Goal: Complete application form: Complete application form

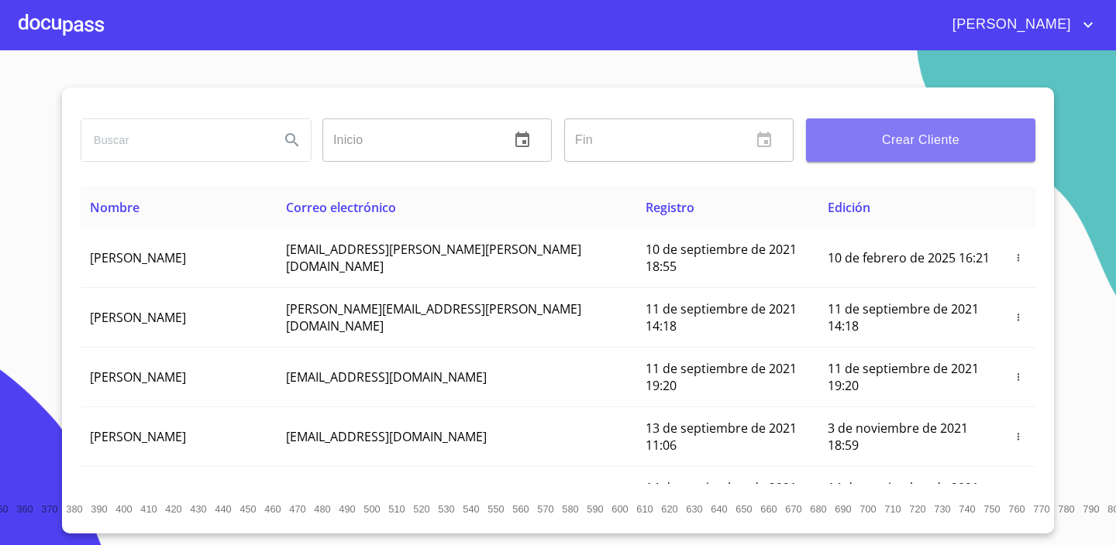
click at [901, 134] on span "Crear Cliente" at bounding box center [920, 140] width 205 height 22
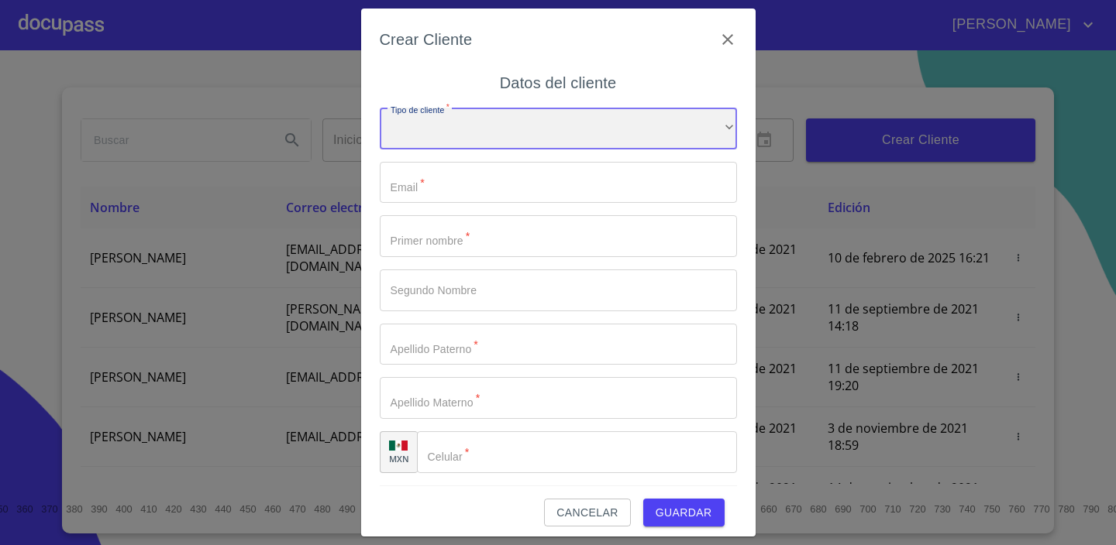
click at [468, 119] on div "​" at bounding box center [558, 129] width 357 height 42
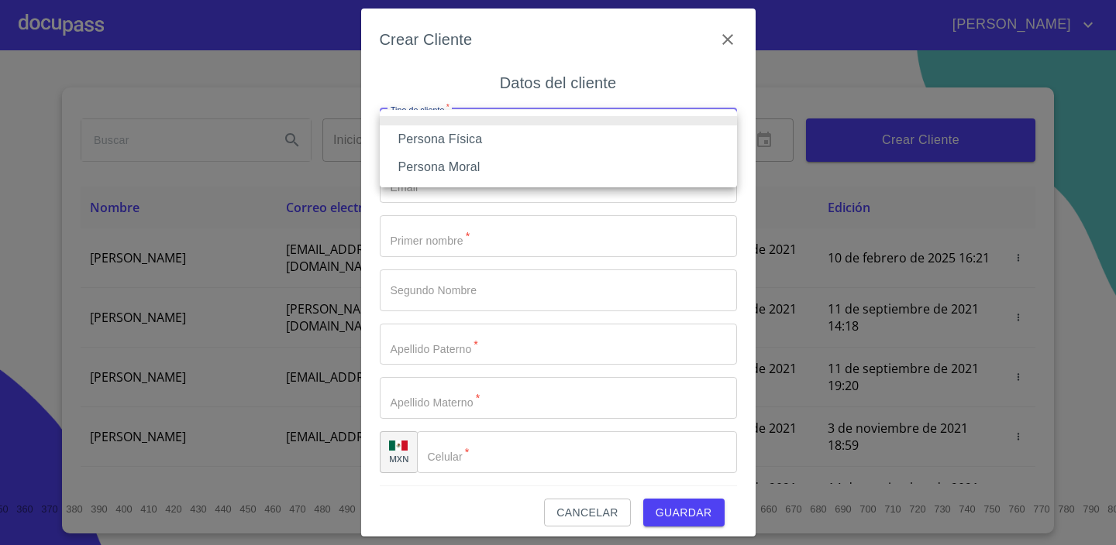
click at [824, 8] on div at bounding box center [558, 272] width 1116 height 545
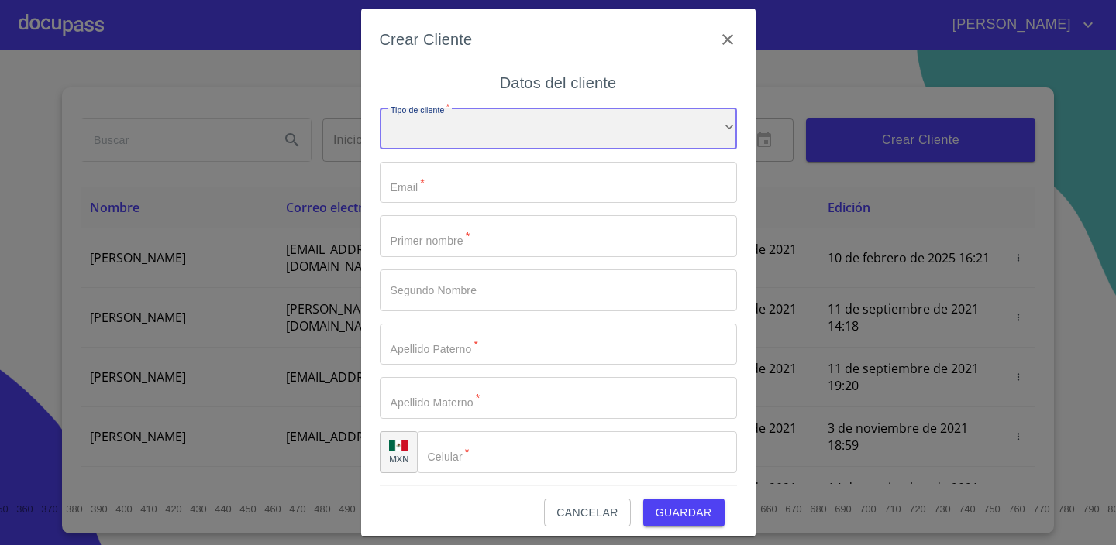
click at [496, 127] on div "​" at bounding box center [558, 129] width 357 height 42
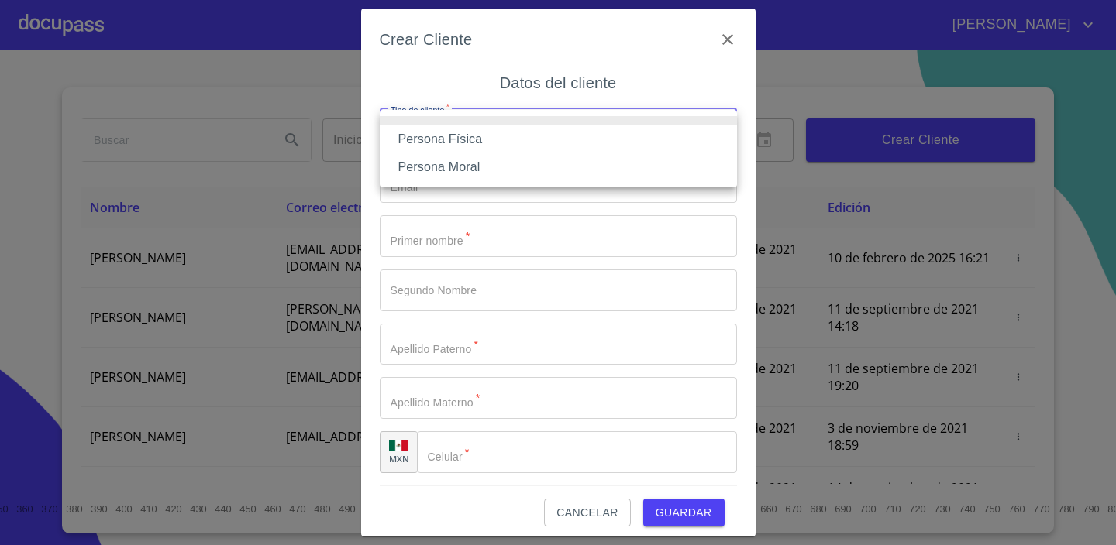
click at [454, 161] on li "Persona Moral" at bounding box center [558, 167] width 357 height 28
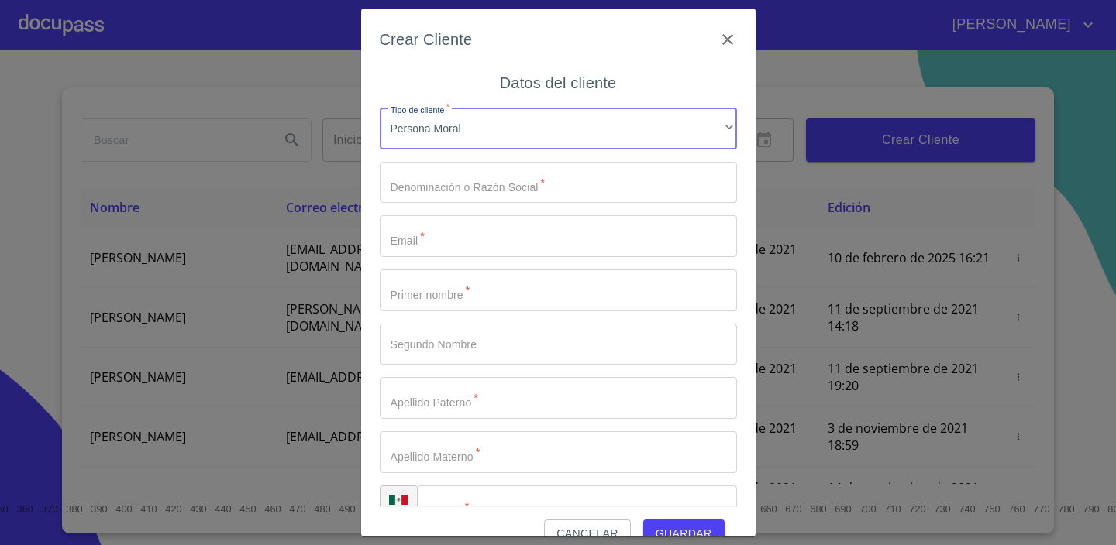
click at [406, 188] on input "Tipo de cliente   *" at bounding box center [558, 183] width 357 height 42
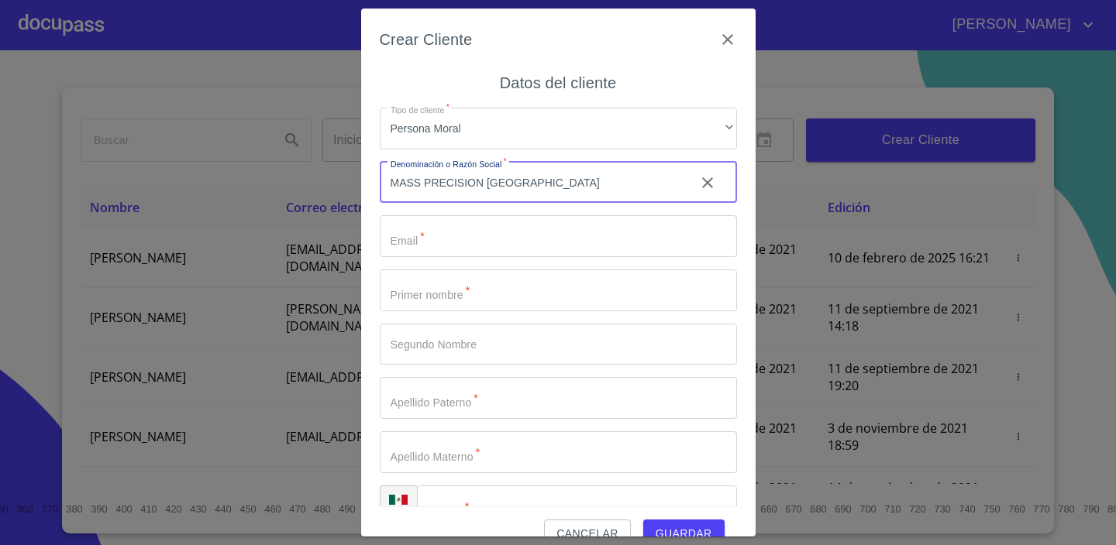
type input "MASS PRECISION [GEOGRAPHIC_DATA]"
click at [415, 246] on input "Tipo de cliente   *" at bounding box center [558, 236] width 357 height 42
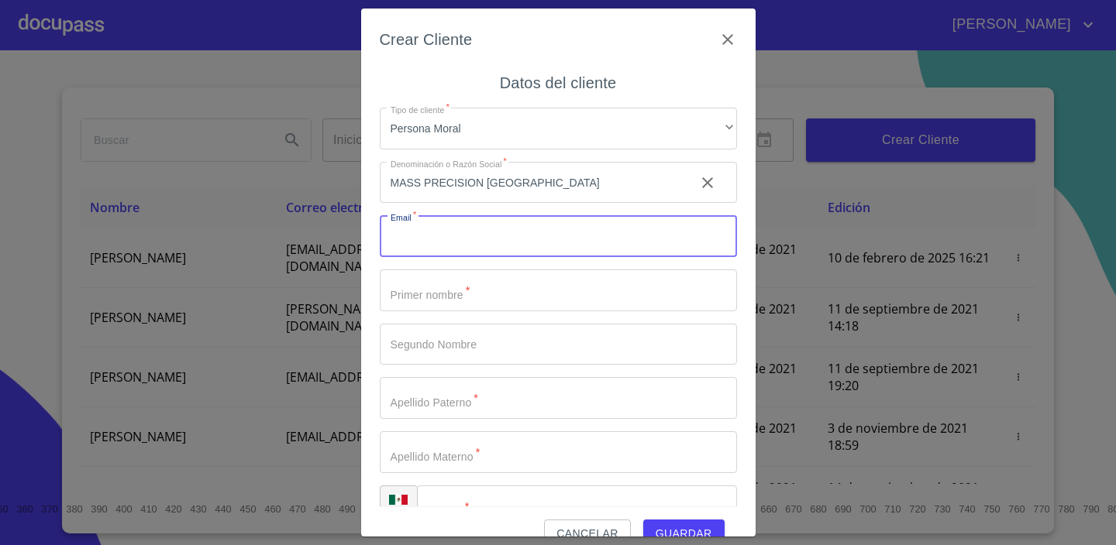
paste input "[PERSON_NAME][EMAIL_ADDRESS][PERSON_NAME][DOMAIN_NAME]"
type input "[PERSON_NAME][EMAIL_ADDRESS][PERSON_NAME][DOMAIN_NAME]"
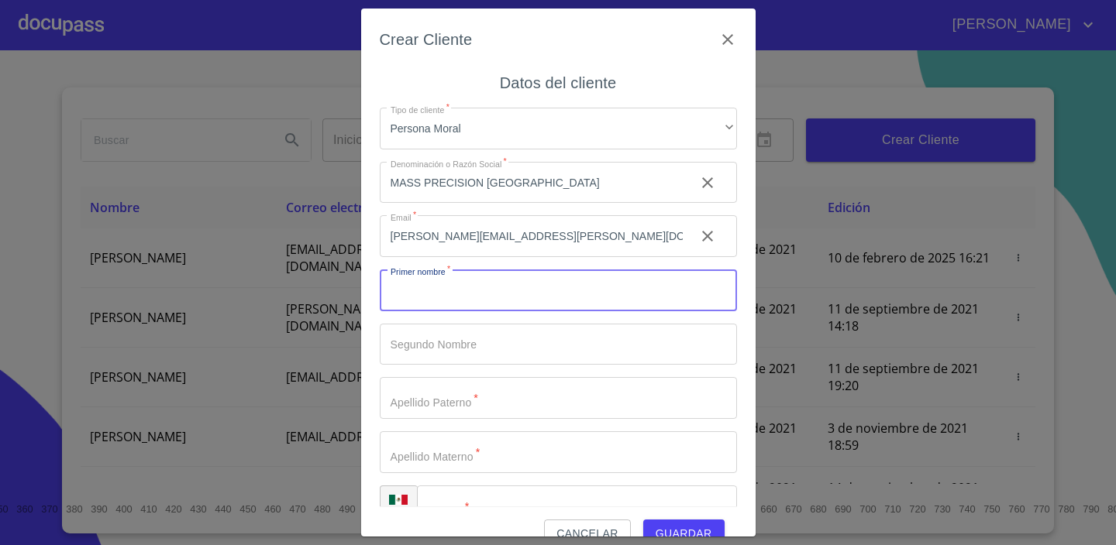
click at [556, 286] on input "Tipo de cliente   *" at bounding box center [558, 291] width 357 height 42
type input "[PERSON_NAME]"
click at [522, 391] on input "Tipo de cliente   *" at bounding box center [558, 398] width 357 height 42
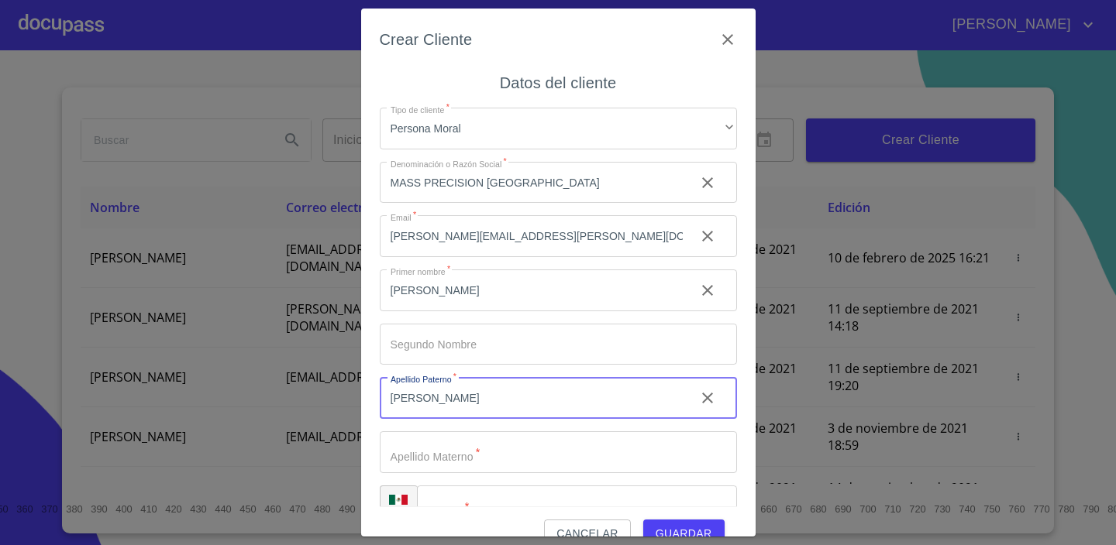
type input "[PERSON_NAME]"
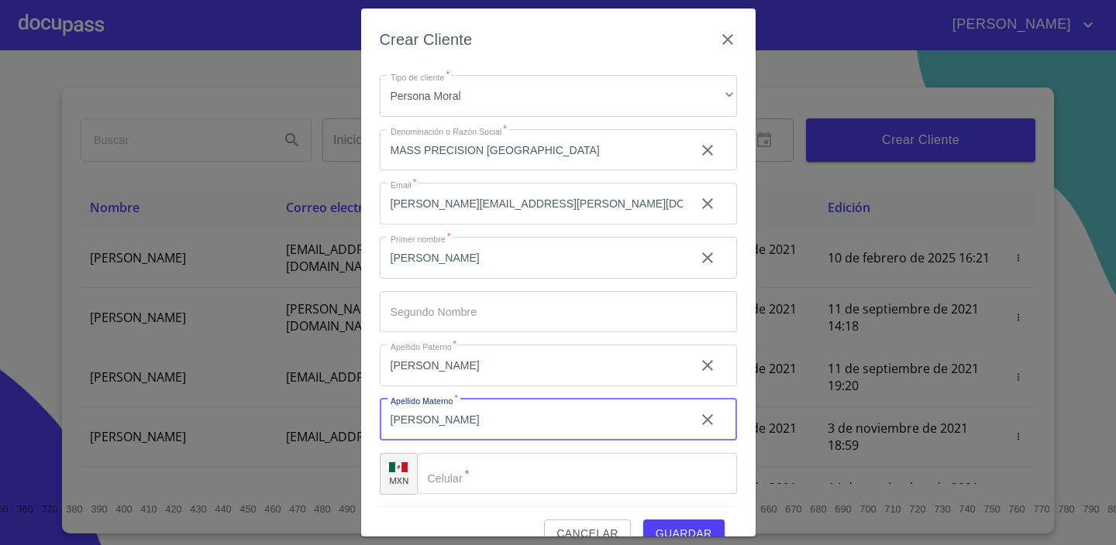
scroll to position [33, 0]
type input "[PERSON_NAME]"
click at [526, 468] on input "Tipo de cliente   *" at bounding box center [577, 474] width 320 height 42
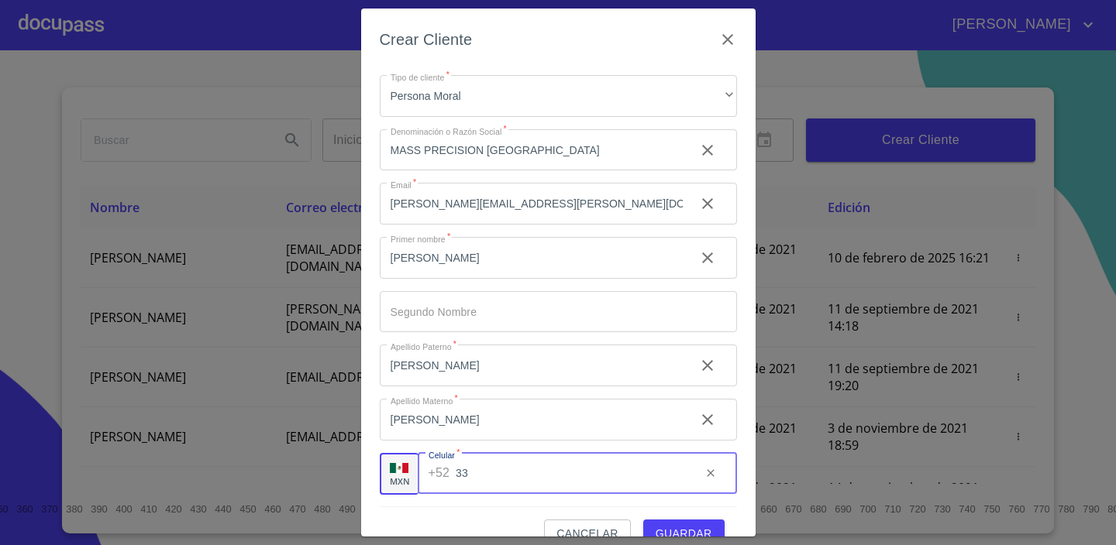
type input "3"
type input "[PHONE_NUMBER]"
click at [684, 532] on span "Guardar" at bounding box center [684, 534] width 57 height 19
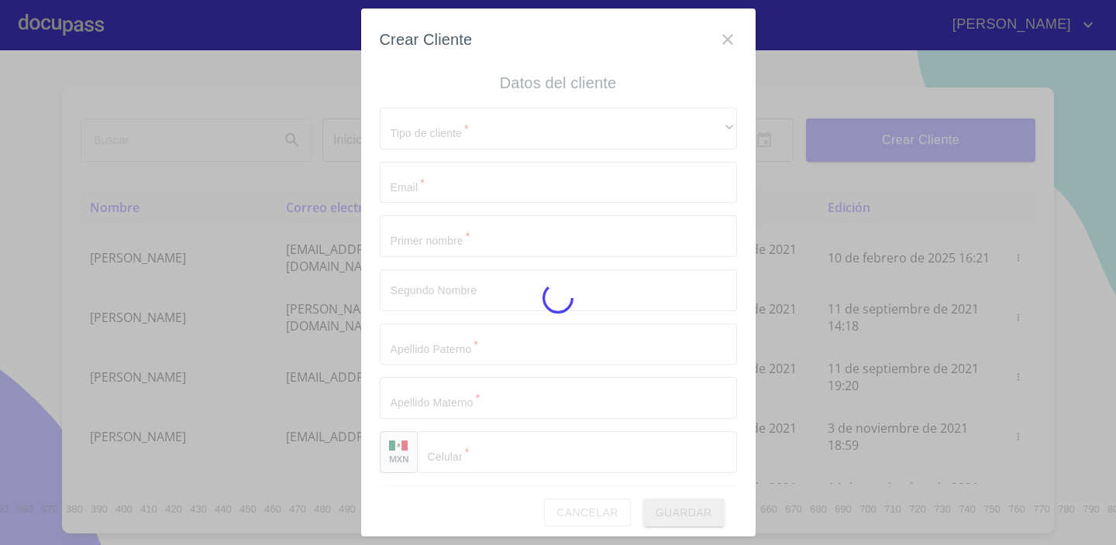
scroll to position [0, 0]
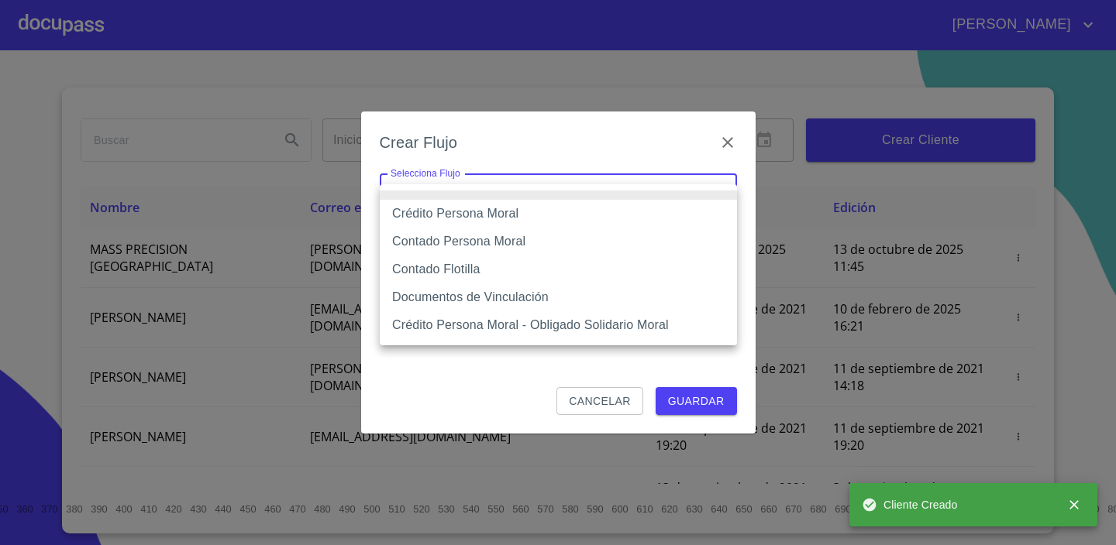
click at [629, 205] on body "[PERSON_NAME] ​ Fin ​ Crear Cliente Nombre Correo electrónico Registro Edición …" at bounding box center [558, 272] width 1116 height 545
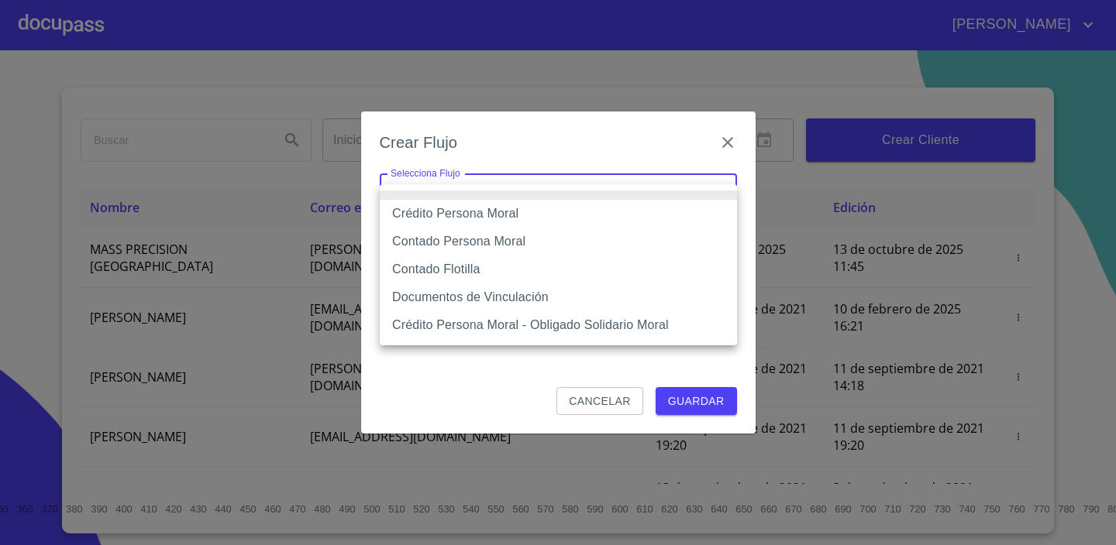
click at [557, 235] on li "Contado Persona Moral" at bounding box center [558, 242] width 357 height 28
type input "6112cf9d60c1d0a048e62677"
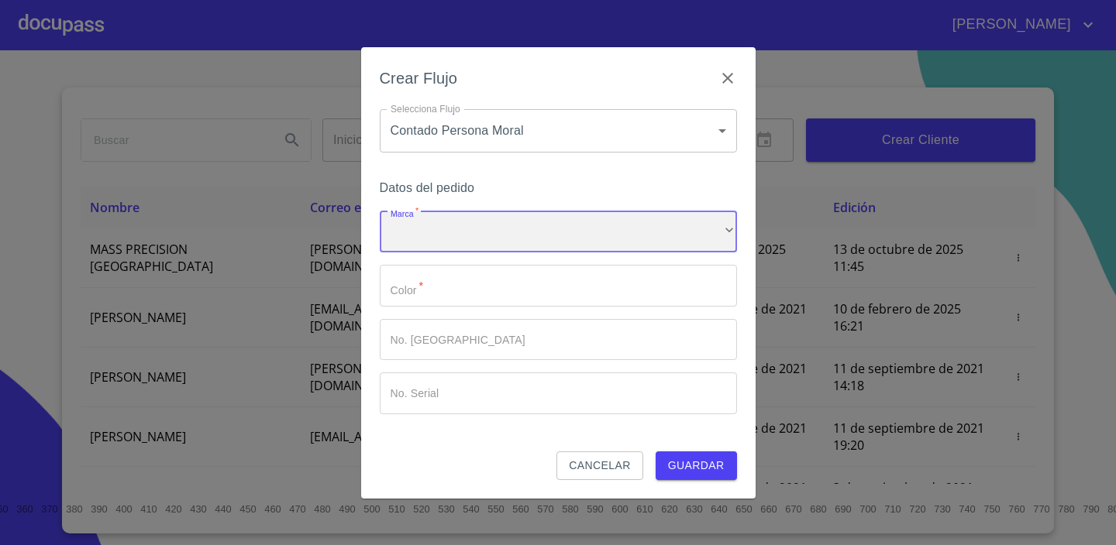
click at [594, 234] on div "​" at bounding box center [558, 233] width 357 height 42
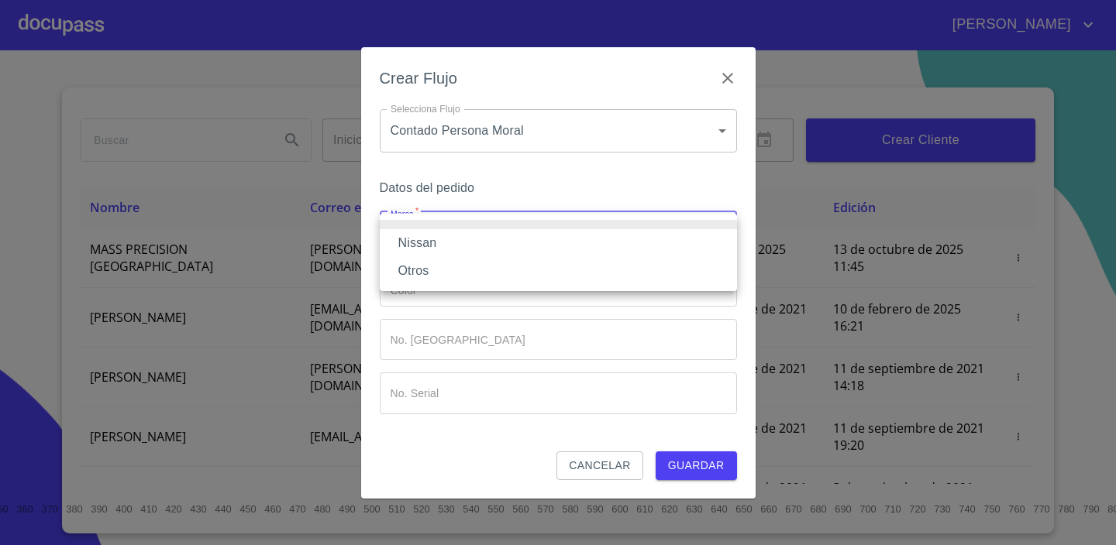
click at [554, 237] on li "Nissan" at bounding box center [558, 243] width 357 height 28
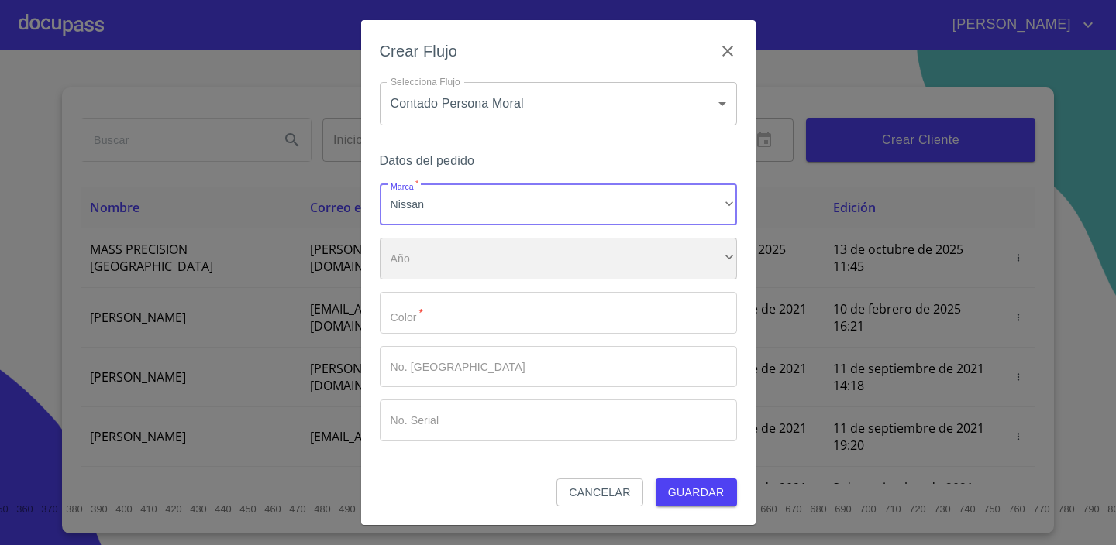
click at [484, 262] on div "​" at bounding box center [558, 259] width 357 height 42
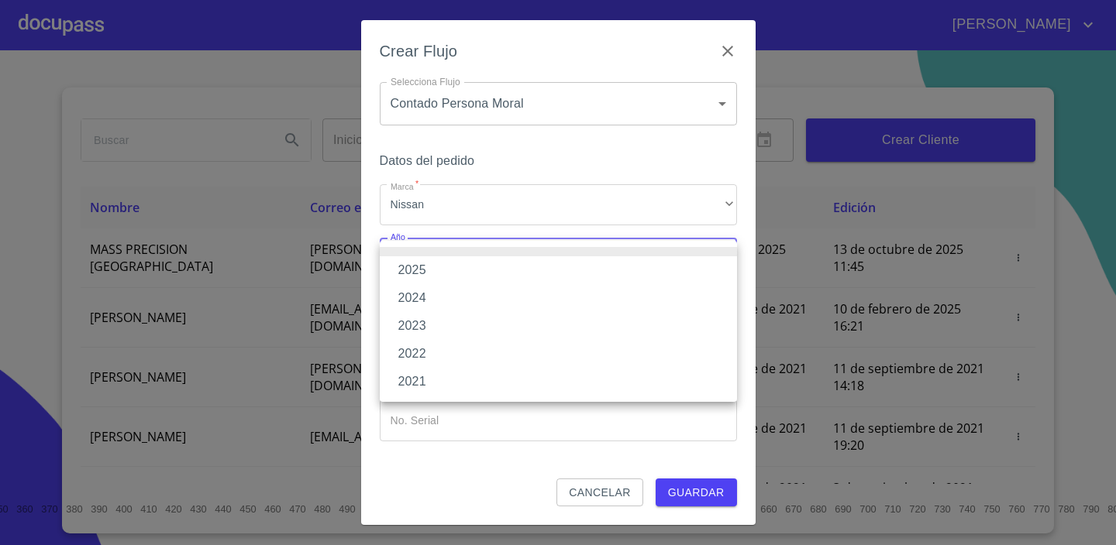
click at [497, 274] on li "2025" at bounding box center [558, 270] width 357 height 28
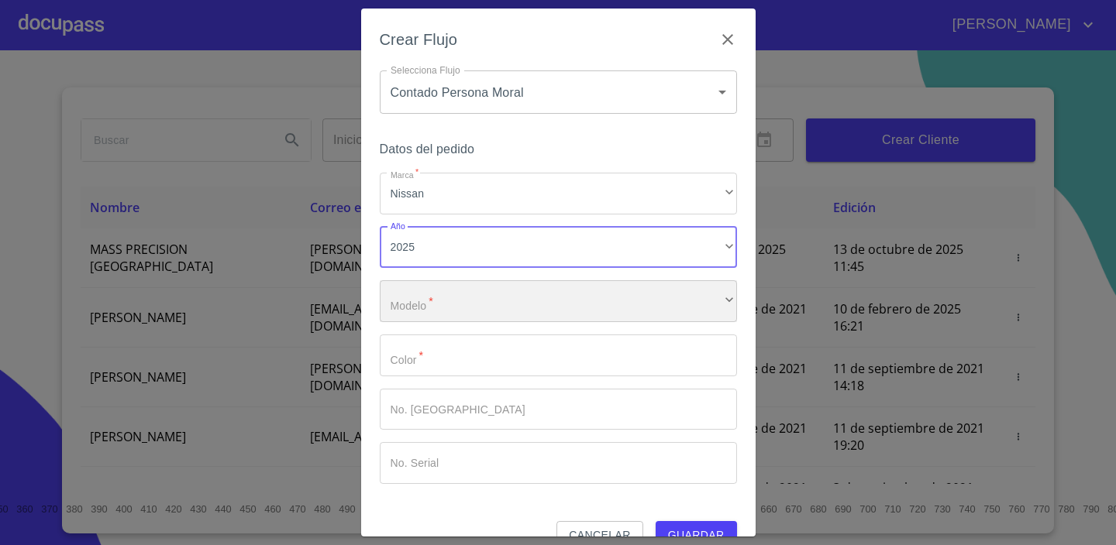
click at [480, 305] on div "​" at bounding box center [558, 301] width 357 height 42
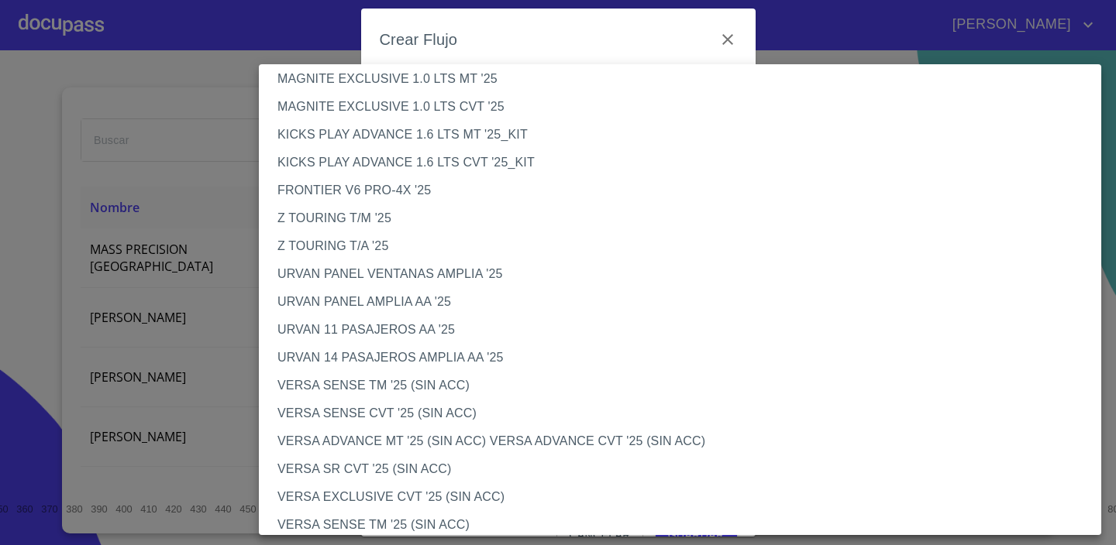
scroll to position [291, 0]
click at [484, 353] on li "URVAN 14 PASAJEROS AMPLIA AA '25" at bounding box center [680, 360] width 842 height 28
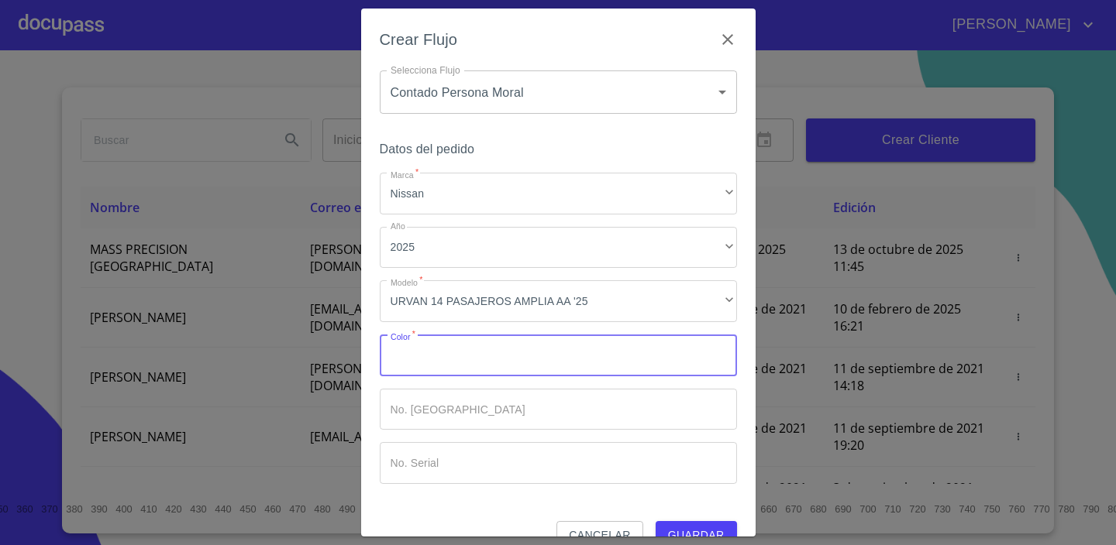
click at [423, 366] on input "Marca   *" at bounding box center [558, 356] width 357 height 42
type input "BLANCO"
click at [459, 418] on input "Marca   *" at bounding box center [558, 410] width 357 height 42
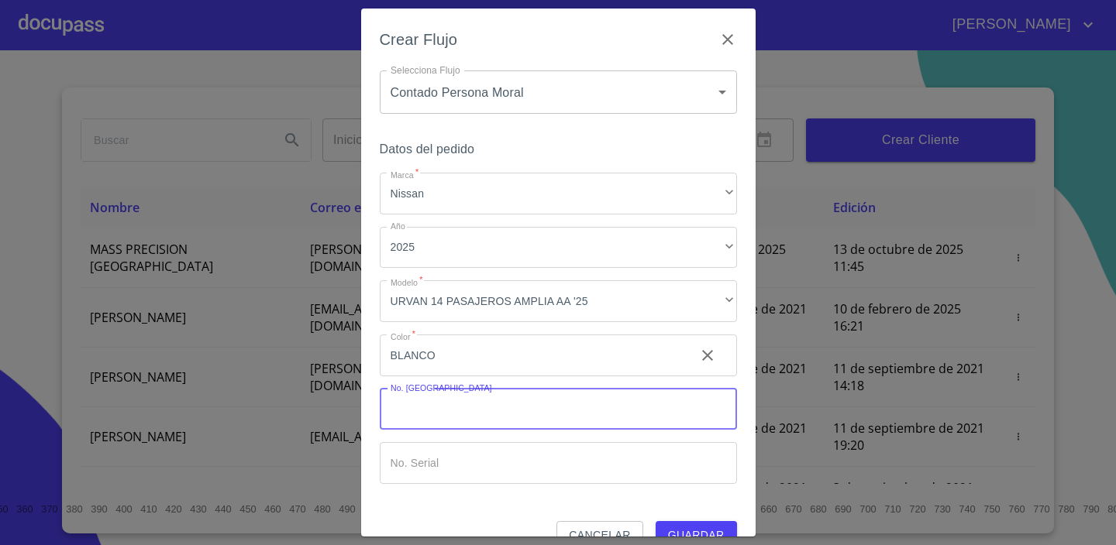
click at [717, 528] on span "Guardar" at bounding box center [696, 535] width 57 height 19
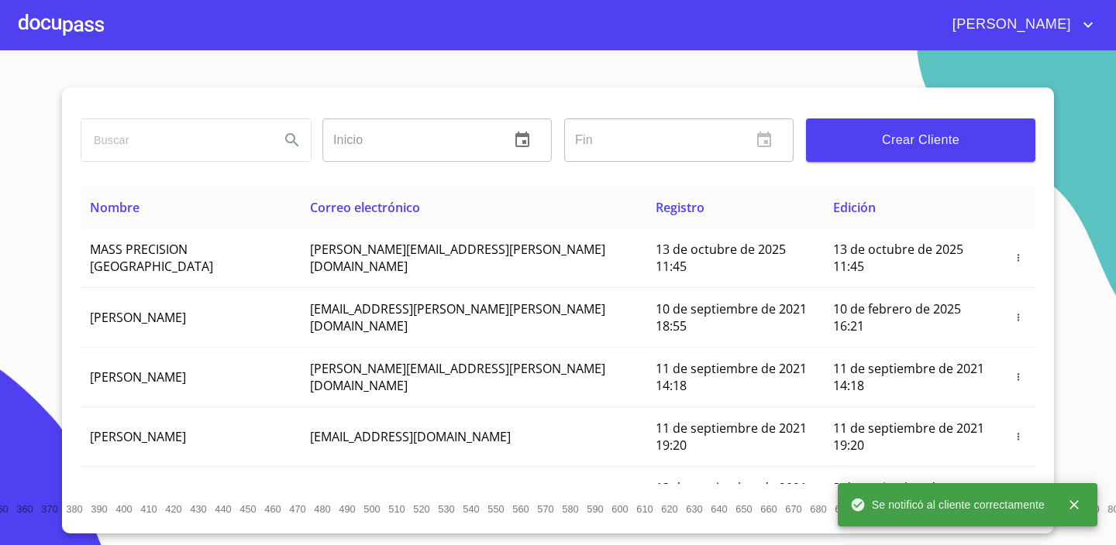
click at [79, 36] on div at bounding box center [61, 25] width 85 height 50
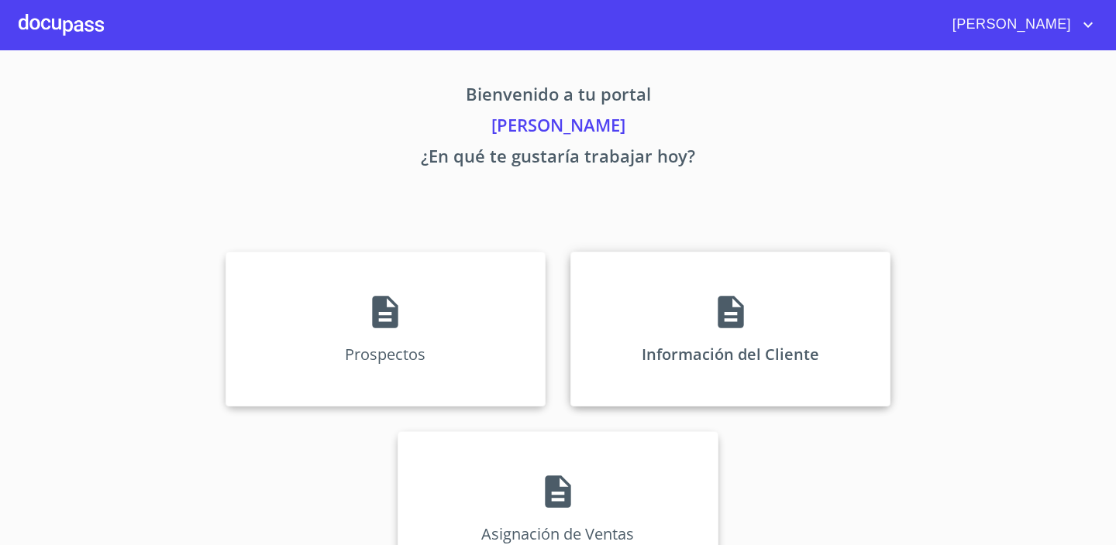
click at [656, 297] on div "Información del Cliente" at bounding box center [730, 329] width 320 height 155
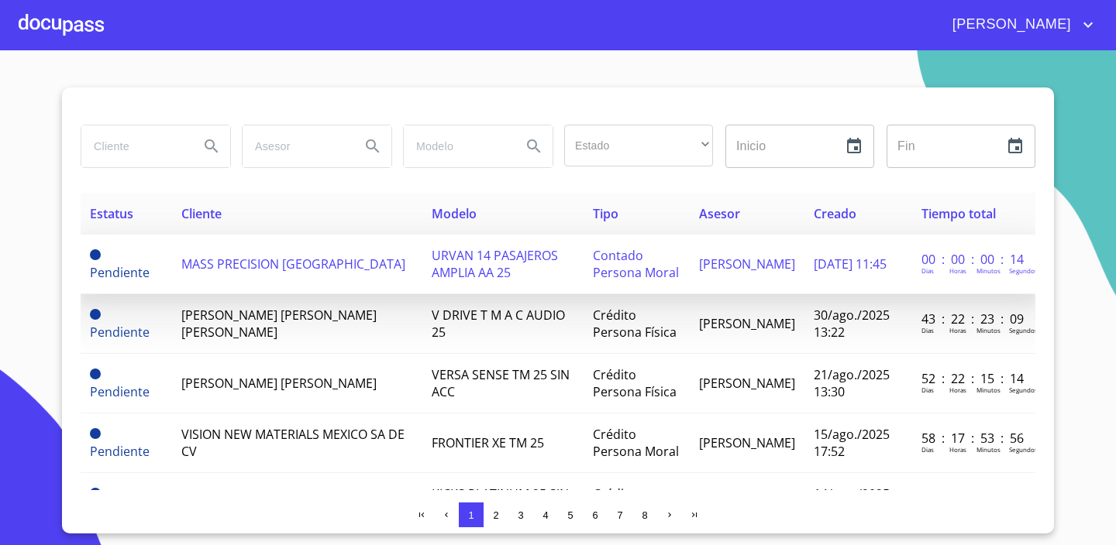
click at [373, 274] on td "MASS PRECISION [GEOGRAPHIC_DATA]" at bounding box center [297, 265] width 250 height 60
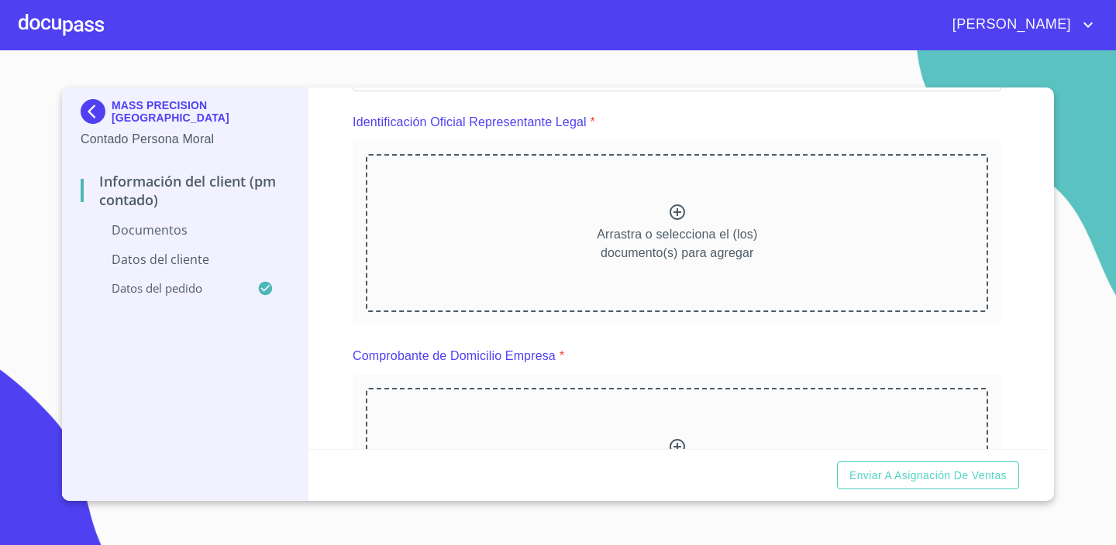
scroll to position [167, 0]
click at [676, 215] on icon at bounding box center [676, 213] width 15 height 15
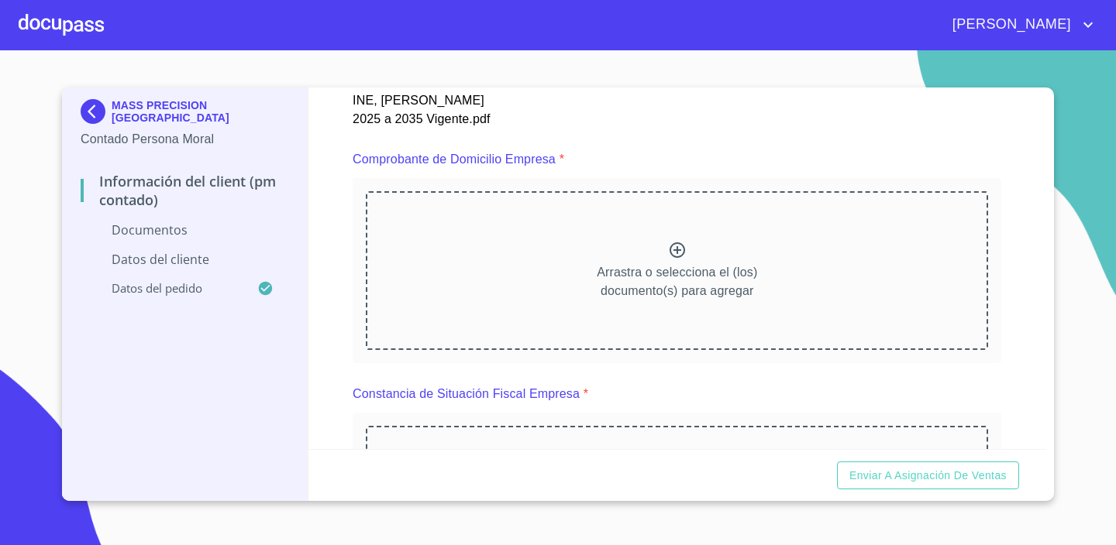
scroll to position [834, 0]
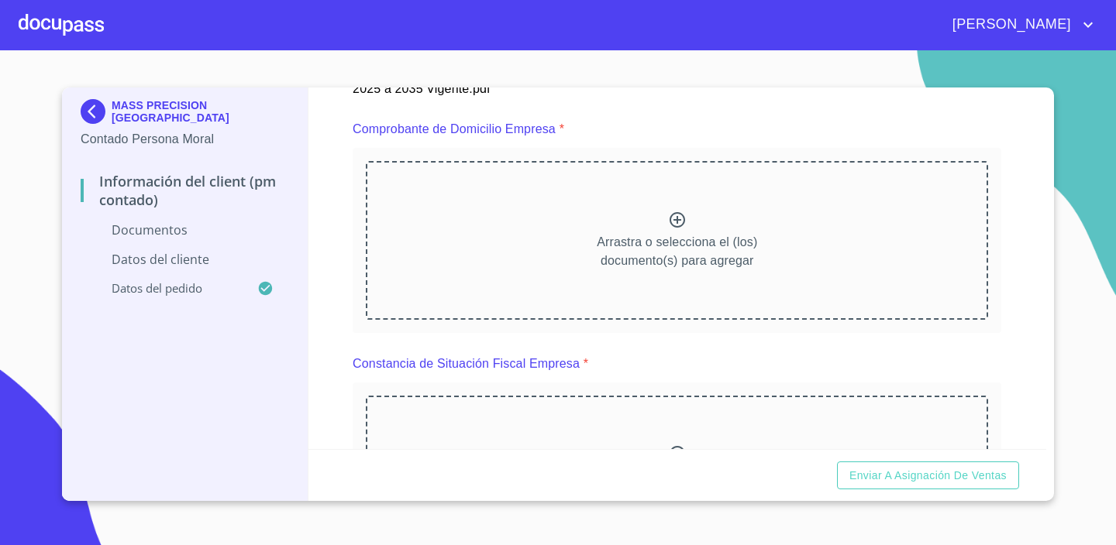
click at [677, 228] on icon at bounding box center [676, 219] width 15 height 15
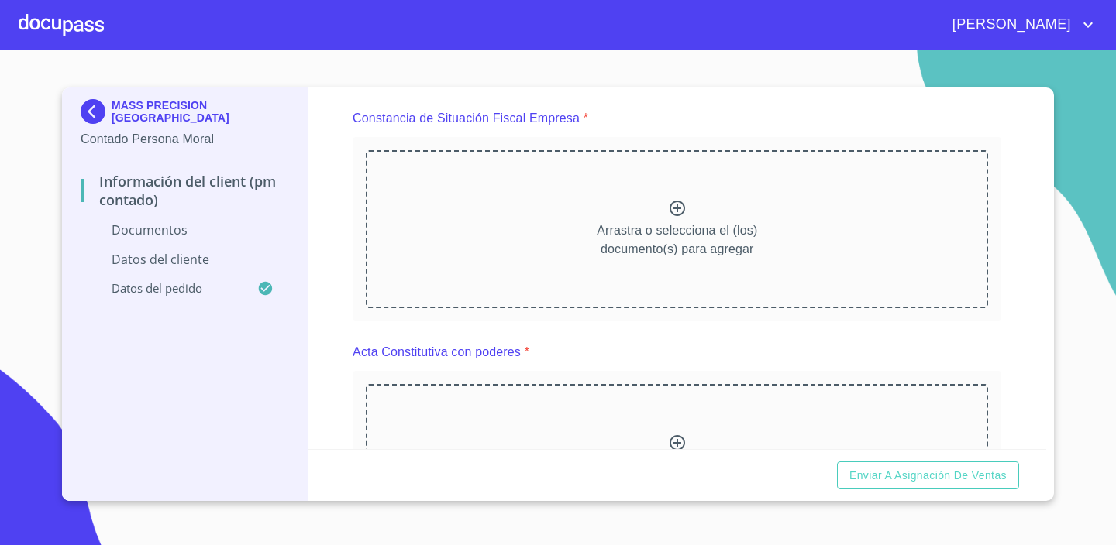
scroll to position [1516, 0]
click at [676, 207] on icon at bounding box center [676, 208] width 15 height 15
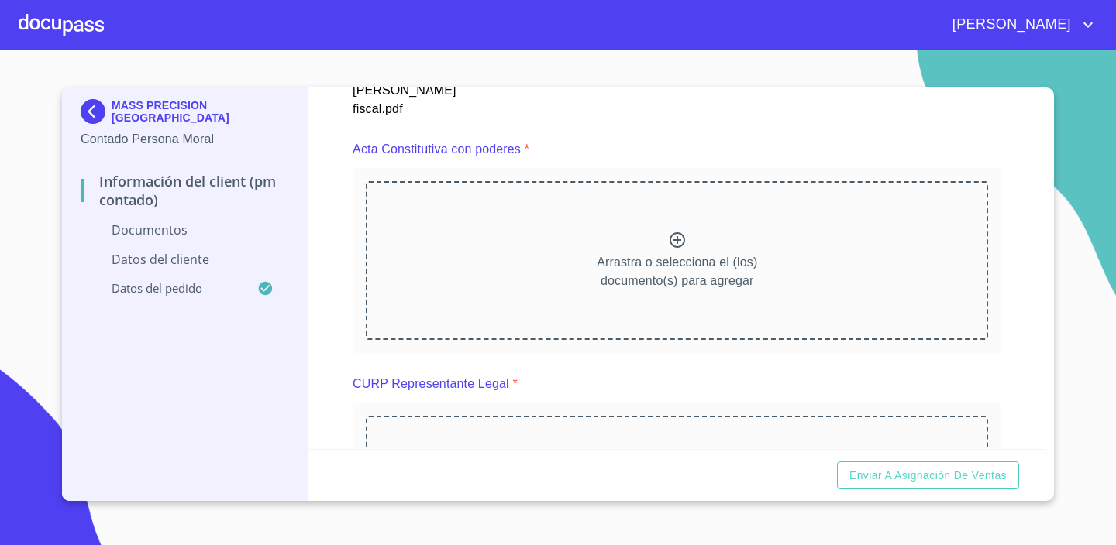
scroll to position [2164, 0]
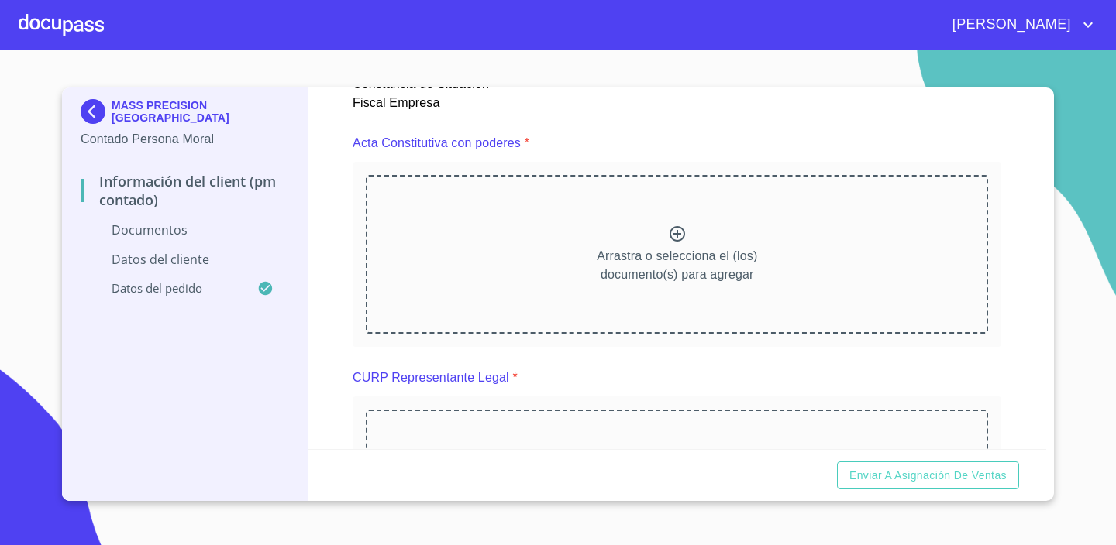
click at [673, 230] on icon at bounding box center [677, 234] width 19 height 19
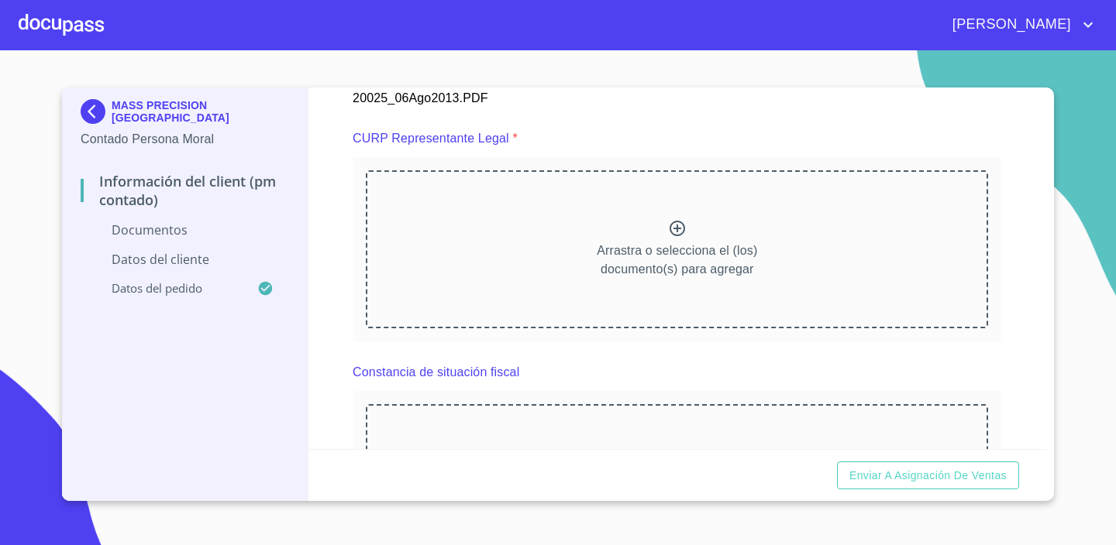
scroll to position [2845, 0]
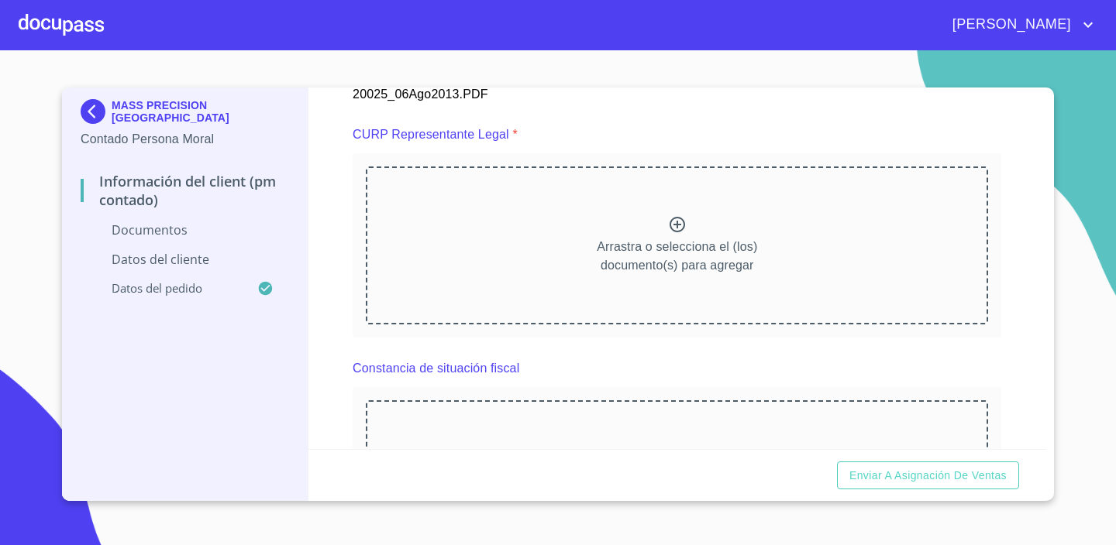
click at [677, 222] on icon at bounding box center [676, 224] width 15 height 15
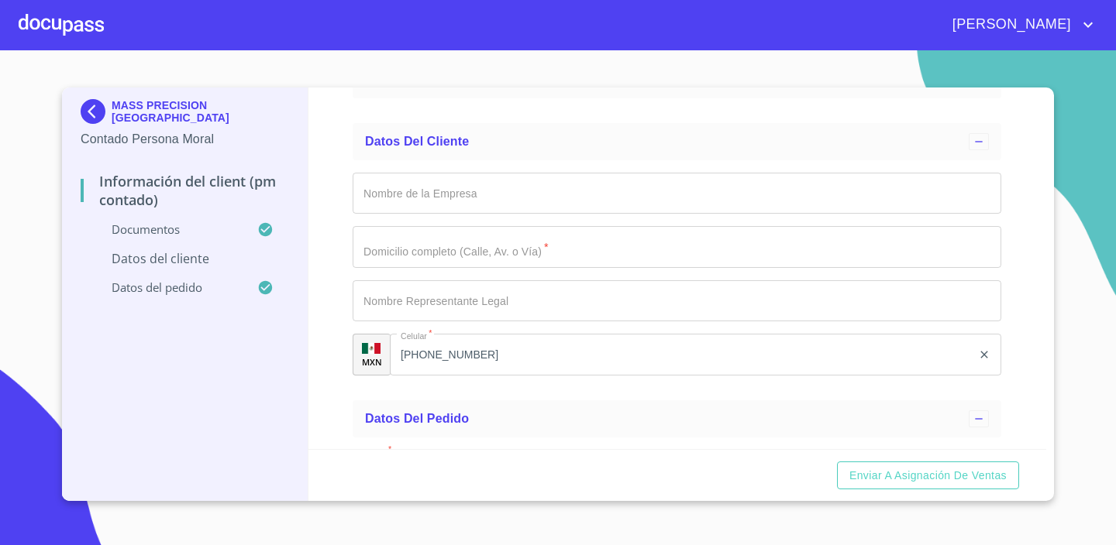
scroll to position [4465, 0]
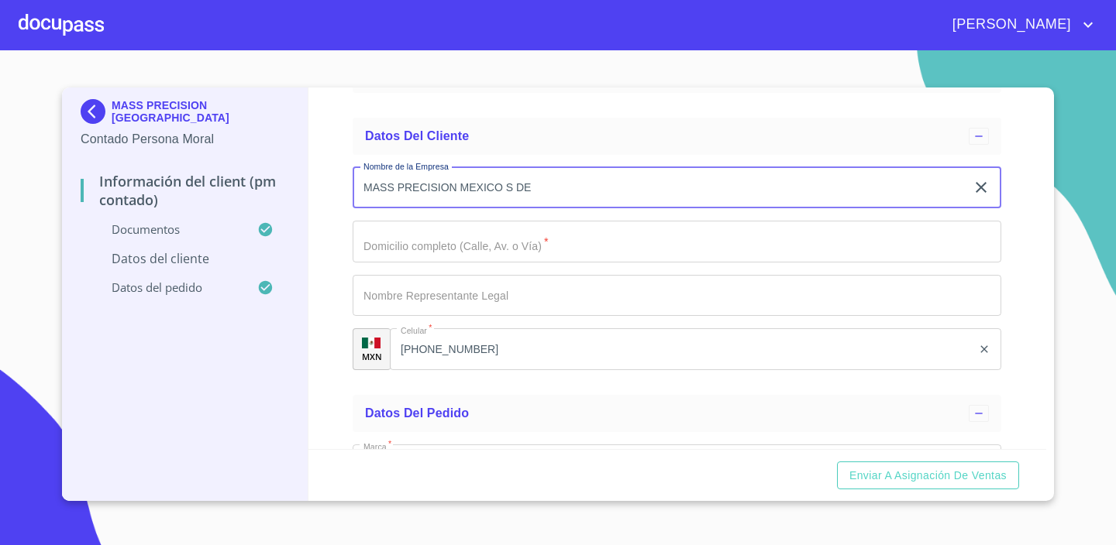
type input "MASS PRECISION MEXICO S DE R"
